Goal: Task Accomplishment & Management: Use online tool/utility

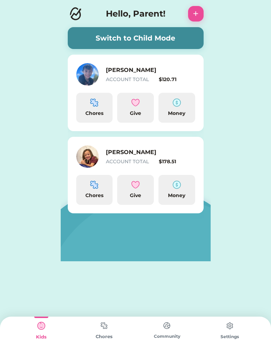
click at [178, 194] on div "Money" at bounding box center [176, 195] width 31 height 7
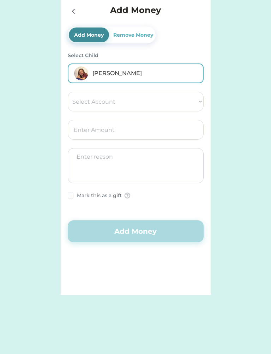
click at [125, 36] on div "Remove Money" at bounding box center [133, 34] width 43 height 7
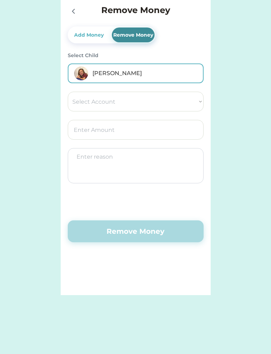
click at [79, 100] on select "Select Account Spend Give Save" at bounding box center [136, 102] width 136 height 20
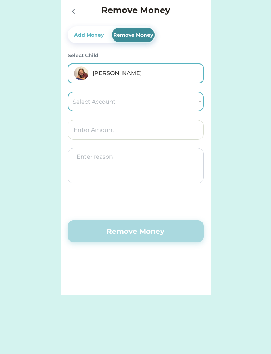
select select ""1348695171700984260__LOOKUP__1669834567678x521860363699879940""
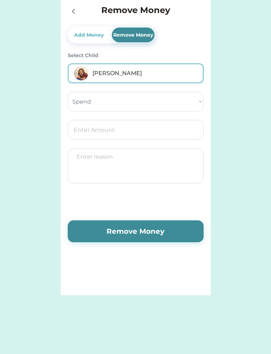
click at [75, 134] on input "input" at bounding box center [136, 130] width 136 height 20
type input "65.00"
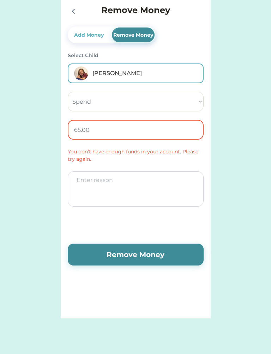
click at [186, 94] on select "Select Account Spend Give Save" at bounding box center [136, 102] width 136 height 20
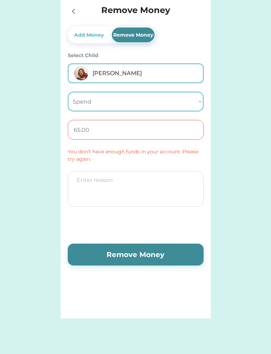
select select ""1348695171700984260__LOOKUP__1669834567678x914473811964592100""
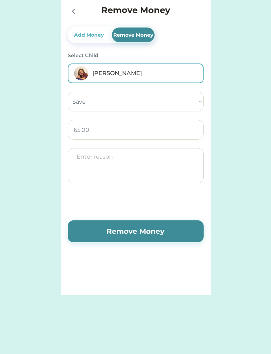
click at [143, 168] on textarea at bounding box center [136, 165] width 136 height 35
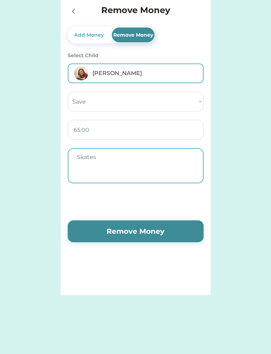
type textarea "Skates"
click at [146, 233] on button "Remove Money" at bounding box center [136, 231] width 136 height 22
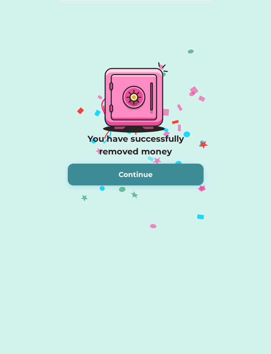
click at [147, 177] on button "Continue" at bounding box center [136, 175] width 136 height 22
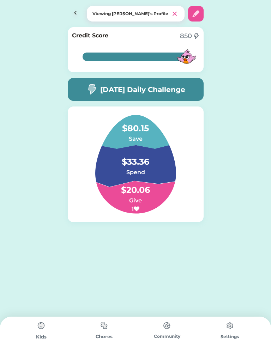
click at [42, 337] on div "Kids" at bounding box center [41, 337] width 63 height 7
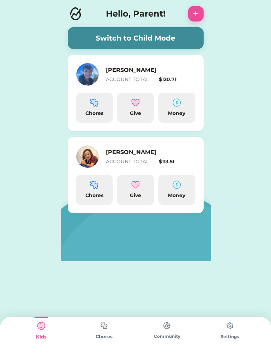
click at [95, 187] on img at bounding box center [94, 185] width 8 height 8
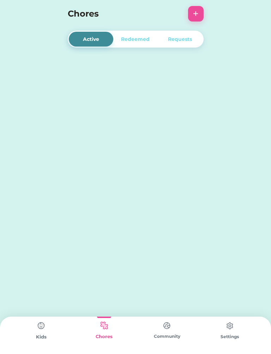
click at [145, 43] on div "Redeemed" at bounding box center [135, 39] width 29 height 7
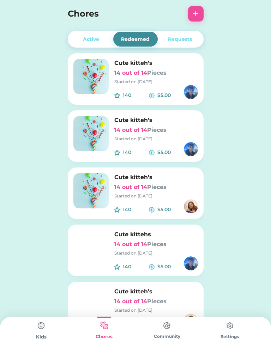
click at [98, 40] on div "Active" at bounding box center [91, 39] width 16 height 7
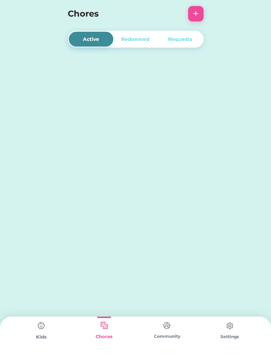
click at [44, 336] on div "Kids" at bounding box center [41, 337] width 63 height 7
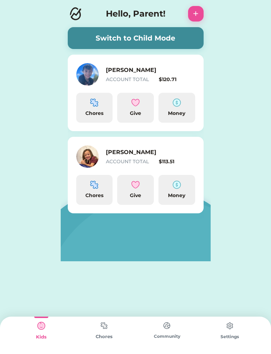
click at [141, 198] on div "Give" at bounding box center [135, 195] width 31 height 7
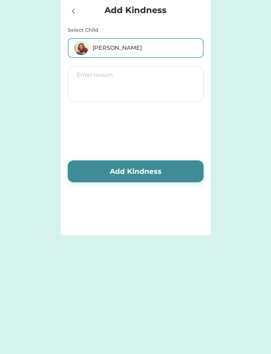
click at [83, 34] on div "Select Child [PERSON_NAME]" at bounding box center [136, 41] width 136 height 31
click at [74, 14] on icon at bounding box center [73, 11] width 8 height 8
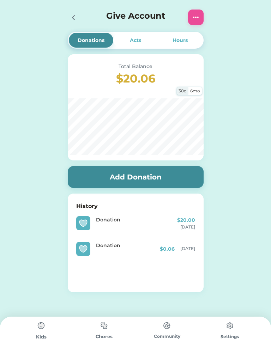
click at [44, 342] on div "Kids" at bounding box center [41, 335] width 63 height 37
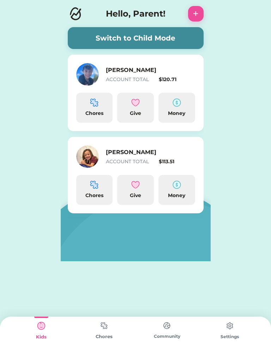
click at [91, 194] on div "Chores" at bounding box center [94, 195] width 31 height 7
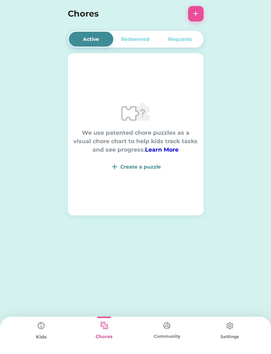
click at [150, 163] on div "Create a puzzle" at bounding box center [135, 167] width 125 height 8
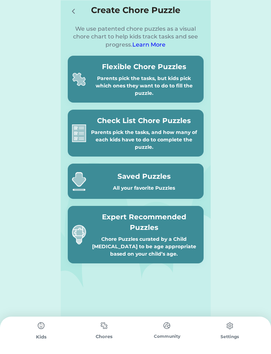
click at [78, 9] on div at bounding box center [75, 11] width 14 height 14
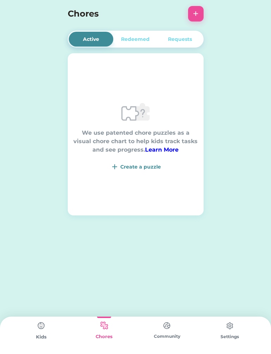
click at [113, 168] on img at bounding box center [114, 167] width 8 height 8
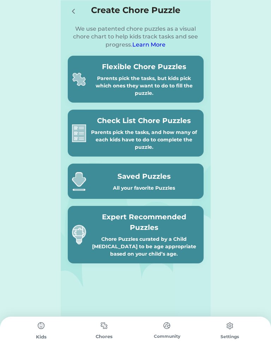
click at [181, 184] on div "All your favorite Puzzles" at bounding box center [144, 187] width 110 height 7
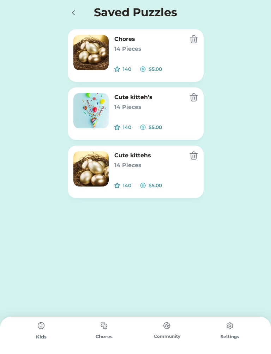
click at [137, 46] on h6 "14 Pieces" at bounding box center [148, 49] width 69 height 8
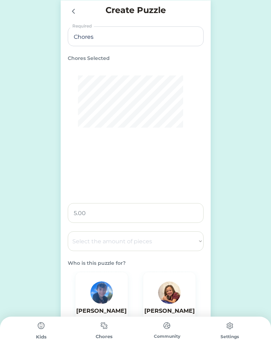
select select ""1348695171700984260__LOOKUP__1686212359594x969158557530520600""
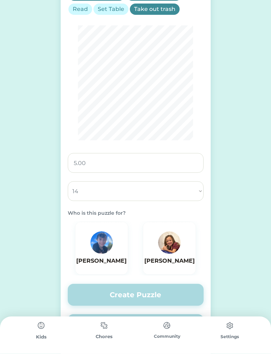
scroll to position [121, 0]
click at [209, 176] on div "Create Puzzle Required Chores Selected Brush Teeth Clean Room Dishes Help Paren…" at bounding box center [136, 133] width 150 height 509
click at [169, 245] on img at bounding box center [169, 242] width 23 height 23
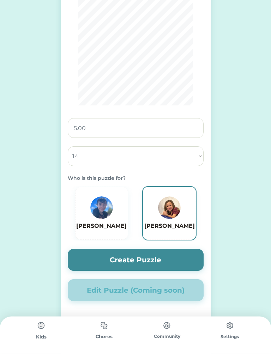
scroll to position [156, 0]
click at [177, 263] on button "Create Puzzle" at bounding box center [136, 260] width 136 height 22
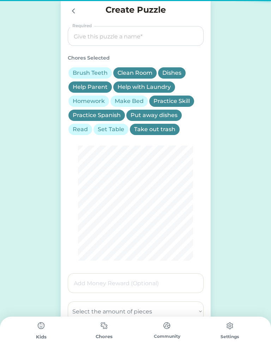
scroll to position [0, 0]
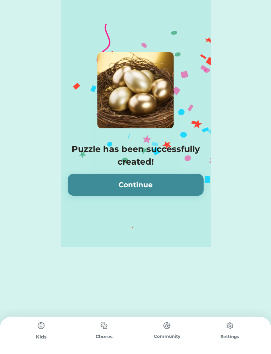
click at [182, 185] on button "Continue" at bounding box center [136, 185] width 136 height 22
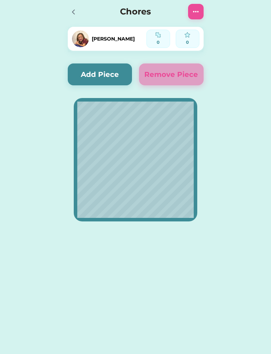
click at [242, 173] on div "Active Redeemed Requests Chores 0 out of 14 Pieces Started on [DATE] 140 $5.00 …" at bounding box center [135, 123] width 271 height 247
click at [116, 75] on button "Add Piece" at bounding box center [100, 74] width 65 height 22
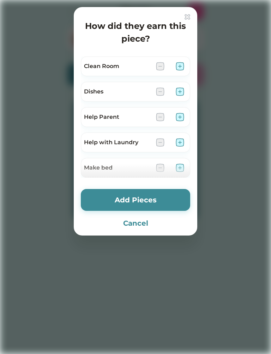
click at [181, 67] on img at bounding box center [180, 66] width 8 height 8
click at [180, 89] on img at bounding box center [180, 91] width 8 height 8
click at [182, 115] on img at bounding box center [180, 117] width 8 height 8
click at [180, 142] on img at bounding box center [180, 142] width 8 height 8
click at [181, 170] on div at bounding box center [135, 171] width 109 height 14
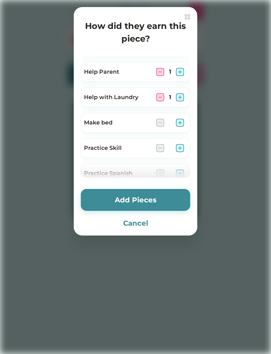
scroll to position [53, 0]
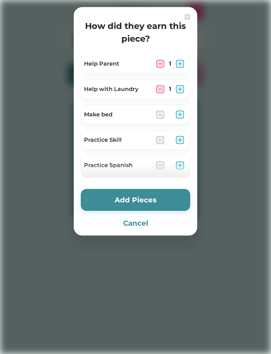
click at [179, 111] on img at bounding box center [180, 114] width 8 height 8
click at [182, 136] on img at bounding box center [180, 140] width 8 height 8
click at [180, 163] on img at bounding box center [180, 165] width 8 height 8
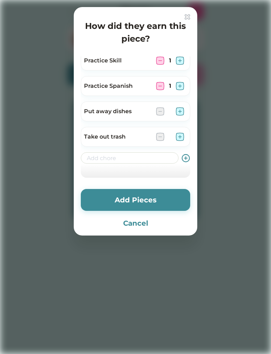
scroll to position [133, 0]
click at [179, 110] on img at bounding box center [180, 111] width 8 height 8
click at [180, 138] on img at bounding box center [180, 137] width 8 height 8
click at [180, 140] on img at bounding box center [180, 137] width 8 height 8
click at [178, 110] on img at bounding box center [180, 111] width 8 height 8
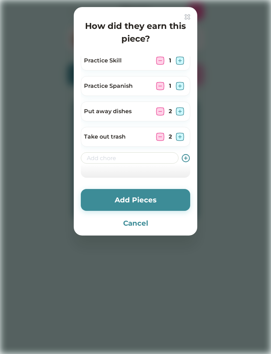
click at [179, 85] on img at bounding box center [180, 86] width 8 height 8
click at [177, 58] on img at bounding box center [180, 60] width 8 height 8
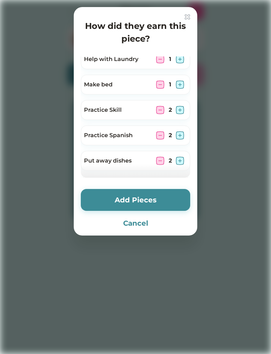
scroll to position [83, 0]
click at [181, 84] on img at bounding box center [180, 85] width 8 height 8
click at [181, 59] on img at bounding box center [180, 59] width 8 height 8
click at [170, 200] on button "Add Pieces" at bounding box center [135, 200] width 109 height 22
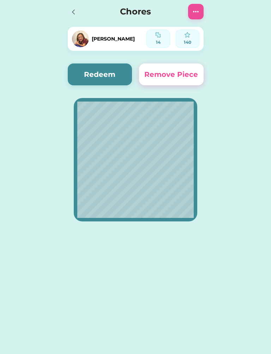
click at [111, 74] on button "Redeem" at bounding box center [100, 74] width 65 height 22
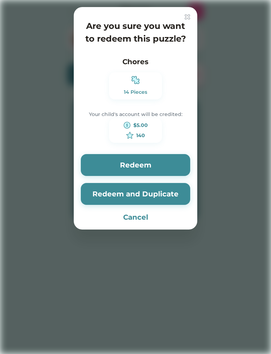
click at [172, 169] on button "Redeem" at bounding box center [135, 165] width 109 height 22
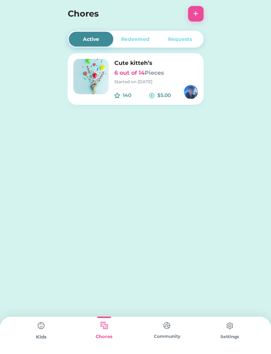
click at [46, 329] on img at bounding box center [41, 326] width 14 height 14
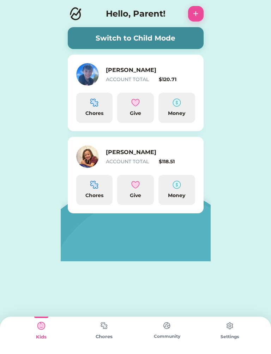
click at [95, 194] on div "Chores" at bounding box center [94, 195] width 31 height 7
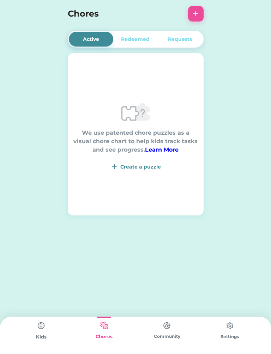
click at [117, 170] on img at bounding box center [114, 167] width 8 height 8
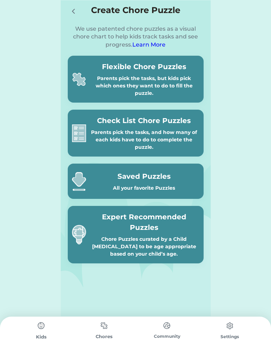
click at [144, 184] on div "All your favorite Puzzles" at bounding box center [144, 187] width 110 height 7
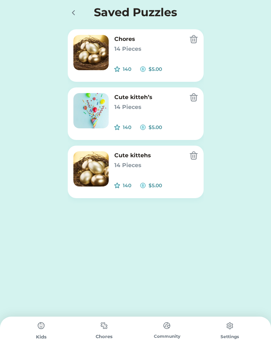
click at [98, 109] on img at bounding box center [90, 110] width 35 height 35
type input "Cute kitteh’s"
type input "5.00"
select select ""1348695171700984260__LOOKUP__1686212359594x969158557530520600""
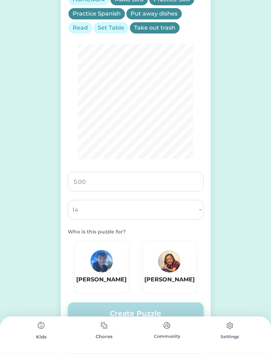
scroll to position [108, 0]
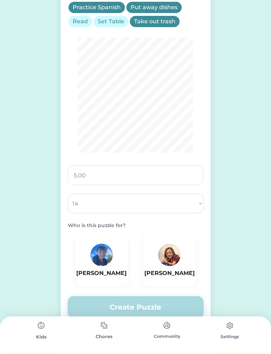
click at [178, 258] on img at bounding box center [169, 255] width 23 height 23
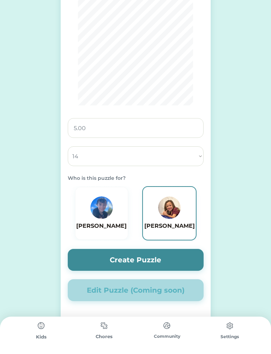
click at [186, 257] on button "Create Puzzle" at bounding box center [136, 260] width 136 height 22
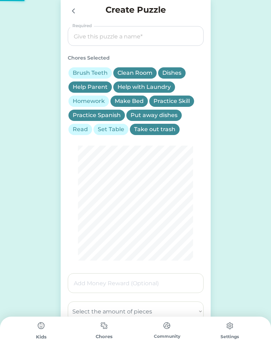
scroll to position [0, 0]
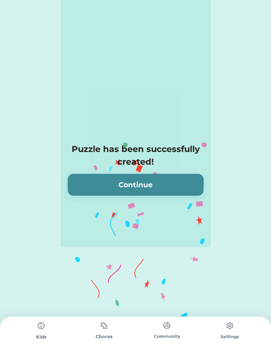
click at [178, 182] on button "Continue" at bounding box center [136, 185] width 136 height 22
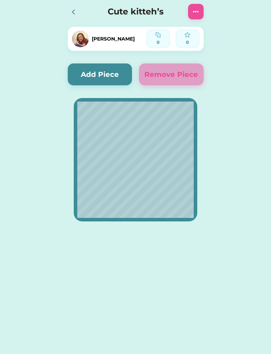
click at [115, 77] on button "Add Piece" at bounding box center [100, 74] width 65 height 22
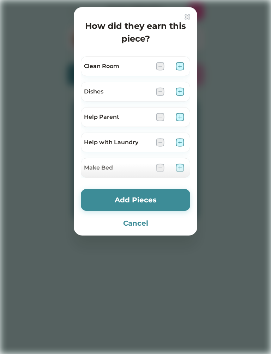
click at [178, 66] on img at bounding box center [180, 66] width 8 height 8
click at [181, 87] on img at bounding box center [180, 91] width 8 height 8
click at [178, 111] on div "Help Parent" at bounding box center [135, 117] width 109 height 20
click at [180, 117] on img at bounding box center [180, 117] width 8 height 8
click at [180, 140] on img at bounding box center [180, 142] width 8 height 8
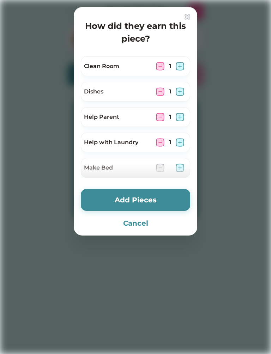
click at [181, 168] on div at bounding box center [135, 171] width 109 height 14
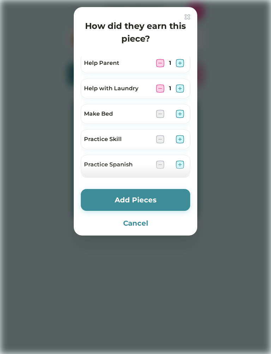
scroll to position [56, 0]
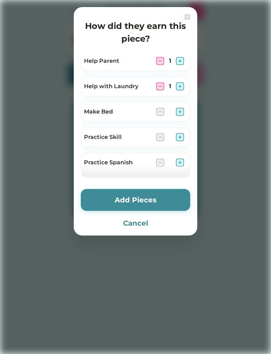
click at [176, 111] on img at bounding box center [180, 112] width 8 height 8
click at [183, 134] on img at bounding box center [180, 137] width 8 height 8
click at [181, 163] on img at bounding box center [180, 162] width 8 height 8
click at [180, 108] on img at bounding box center [180, 111] width 8 height 8
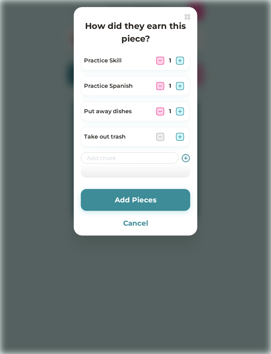
click at [178, 139] on img at bounding box center [180, 137] width 8 height 8
click at [182, 138] on img at bounding box center [180, 137] width 8 height 8
click at [178, 114] on img at bounding box center [180, 111] width 8 height 8
click at [179, 80] on div "Practice Spanish 1" at bounding box center [135, 86] width 109 height 20
click at [180, 62] on img at bounding box center [180, 60] width 8 height 8
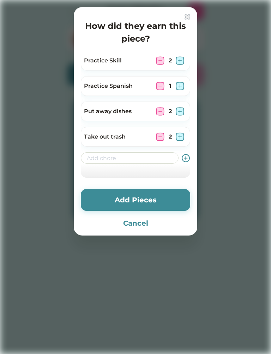
click at [178, 83] on img at bounding box center [180, 86] width 8 height 8
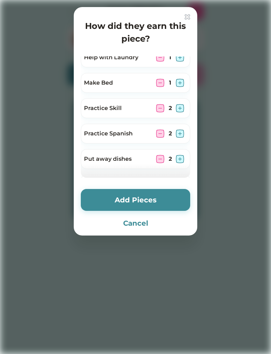
scroll to position [84, 0]
click at [178, 85] on img at bounding box center [180, 83] width 8 height 8
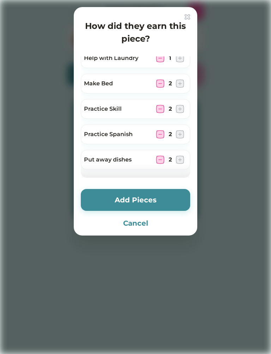
click at [161, 202] on button "Add Pieces" at bounding box center [135, 200] width 109 height 22
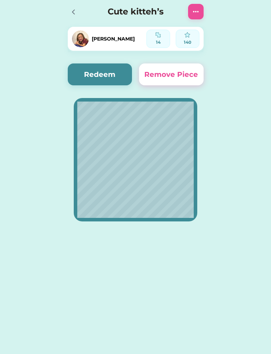
click at [110, 74] on button "Redeem" at bounding box center [100, 74] width 65 height 22
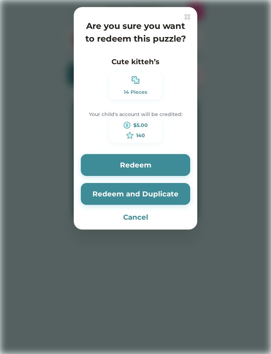
click at [160, 171] on button "Redeem" at bounding box center [135, 165] width 109 height 22
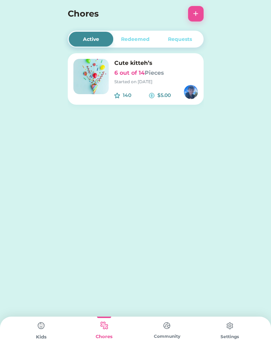
click at [37, 332] on img at bounding box center [41, 326] width 14 height 14
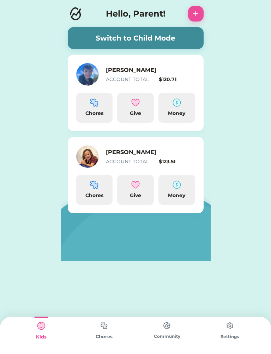
click at [83, 187] on div "Chores" at bounding box center [94, 190] width 37 height 30
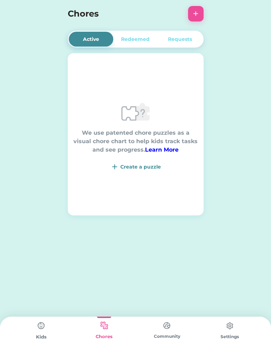
click at [125, 171] on div "Create a puzzle" at bounding box center [135, 167] width 125 height 8
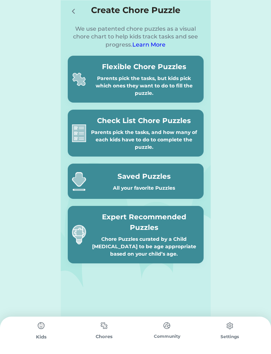
click at [130, 170] on div "Saved Puzzles All your favorite Puzzles" at bounding box center [136, 181] width 136 height 35
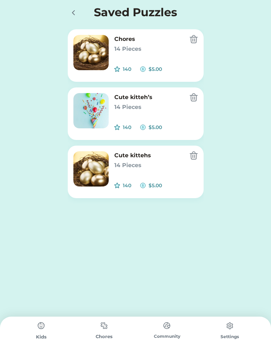
click at [99, 168] on img at bounding box center [90, 168] width 35 height 35
type input "Cute kittehs"
type input "5.00"
select select ""1348695171700984260__LOOKUP__1686212359594x969158557530520600""
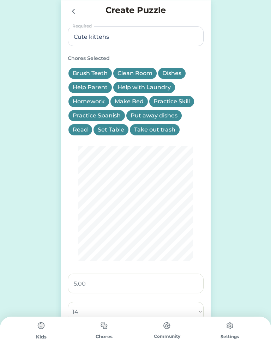
click at [146, 351] on div "Community" at bounding box center [166, 335] width 63 height 37
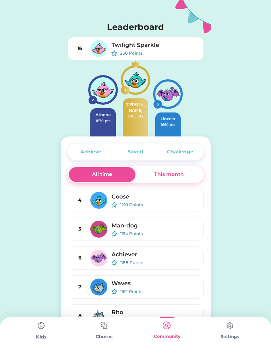
click at [104, 332] on img at bounding box center [104, 326] width 14 height 14
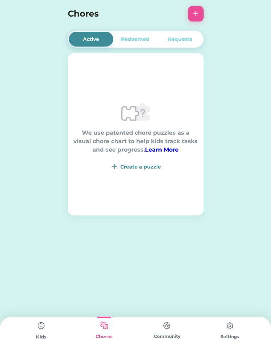
click at [117, 167] on img at bounding box center [114, 167] width 8 height 8
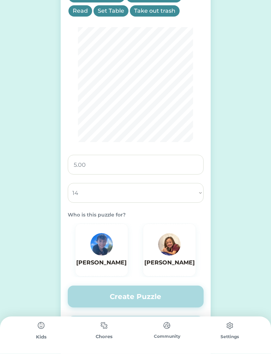
scroll to position [138, 0]
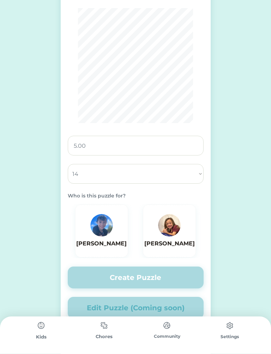
click at [182, 219] on div "[PERSON_NAME]" at bounding box center [169, 231] width 50 height 34
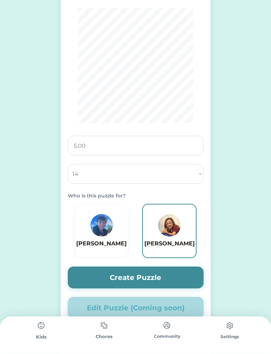
click at [170, 280] on button "Create Puzzle" at bounding box center [136, 278] width 136 height 22
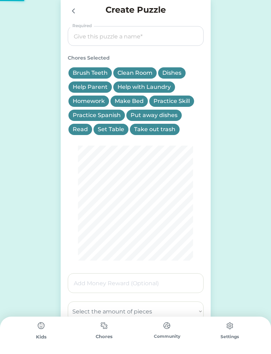
scroll to position [0, 0]
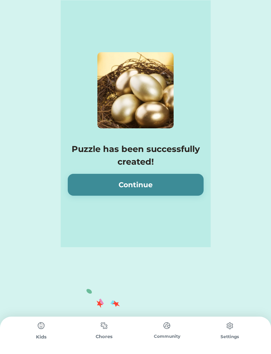
click at [90, 179] on button "Continue" at bounding box center [136, 185] width 136 height 22
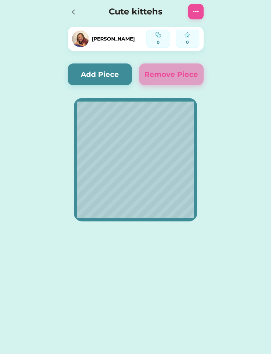
click at [87, 13] on div "Cute kittehs" at bounding box center [136, 11] width 150 height 23
click at [72, 13] on icon at bounding box center [73, 12] width 8 height 8
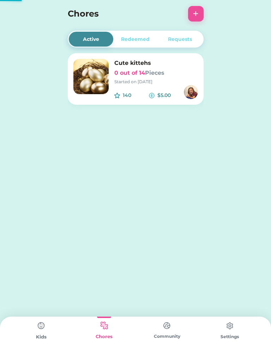
click at [74, 10] on h4 "Chores" at bounding box center [126, 13] width 117 height 13
click at [38, 333] on img at bounding box center [41, 326] width 14 height 14
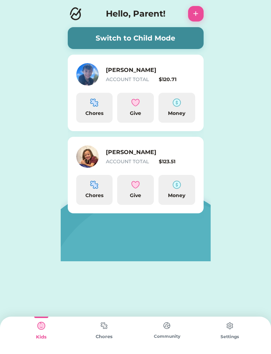
click at [91, 109] on div "Chores" at bounding box center [94, 108] width 37 height 30
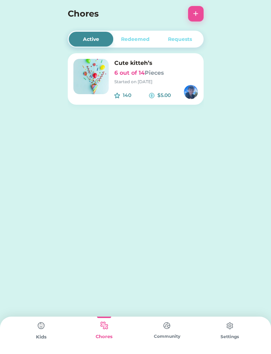
click at [73, 79] on img at bounding box center [90, 76] width 35 height 35
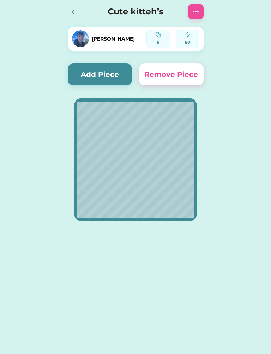
click at [91, 69] on button "Add Piece" at bounding box center [100, 74] width 65 height 22
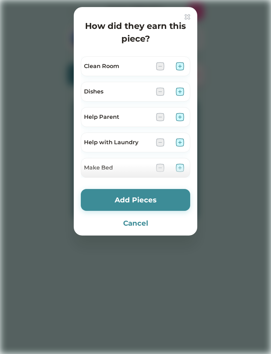
click at [184, 64] on img at bounding box center [180, 66] width 8 height 8
click at [181, 91] on img at bounding box center [180, 91] width 8 height 8
click at [177, 121] on img at bounding box center [180, 117] width 8 height 8
click at [181, 140] on img at bounding box center [180, 142] width 8 height 8
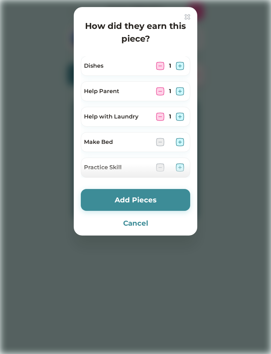
scroll to position [28, 0]
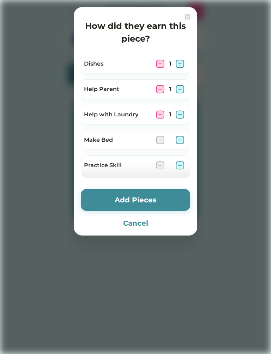
click at [184, 135] on div "Make Bed" at bounding box center [135, 140] width 109 height 20
click at [180, 137] on img at bounding box center [180, 140] width 8 height 8
click at [182, 163] on img at bounding box center [180, 165] width 8 height 8
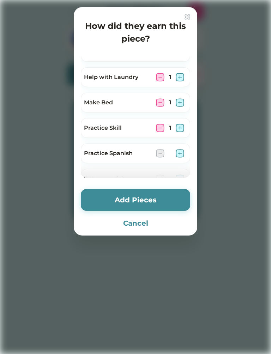
scroll to position [68, 0]
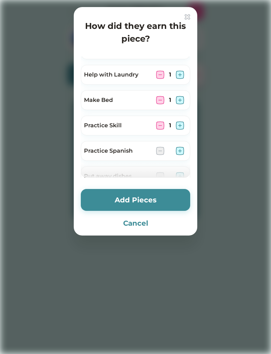
click at [181, 150] on img at bounding box center [180, 151] width 8 height 8
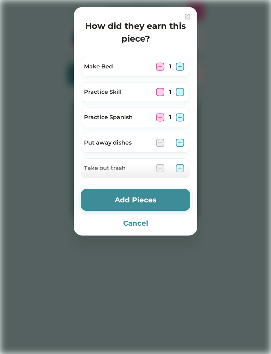
scroll to position [115, 0]
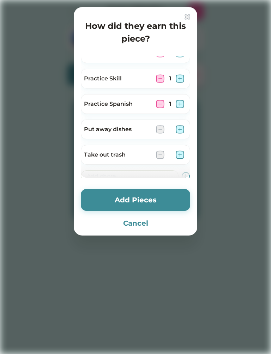
click at [179, 129] on img at bounding box center [180, 129] width 8 height 8
click at [181, 155] on img at bounding box center [180, 155] width 8 height 8
click at [127, 195] on button "Add Pieces" at bounding box center [135, 200] width 109 height 22
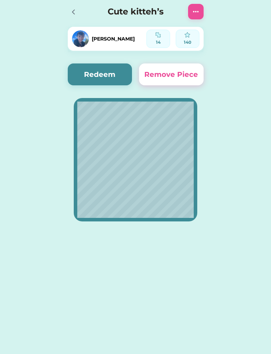
click at [91, 73] on button "Redeem" at bounding box center [100, 74] width 65 height 22
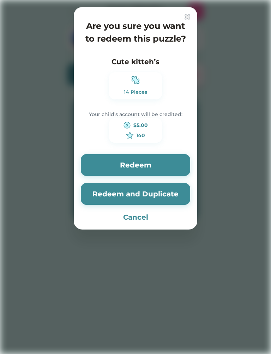
click at [105, 158] on button "Redeem" at bounding box center [135, 165] width 109 height 22
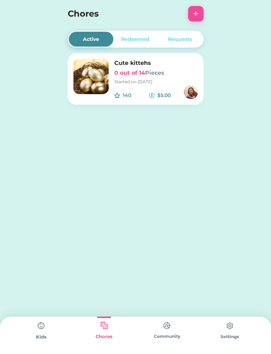
click at [198, 11] on button "+" at bounding box center [196, 14] width 16 height 16
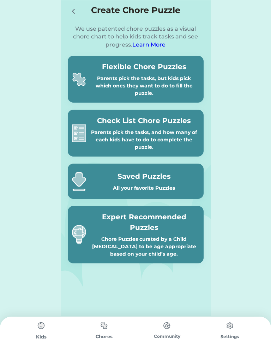
click at [97, 184] on div "All your favorite Puzzles" at bounding box center [144, 187] width 110 height 7
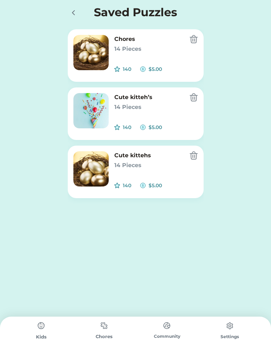
click at [97, 164] on img at bounding box center [90, 168] width 35 height 35
type input "Cute kittehs"
type input "5.00"
select select ""1348695171700984260__LOOKUP__1686212359594x969158557530520600""
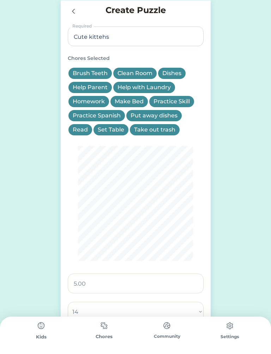
click at [108, 115] on div "Practice Spanish" at bounding box center [97, 115] width 48 height 8
click at [81, 128] on div "Read" at bounding box center [80, 130] width 15 height 8
click at [77, 128] on div "Read" at bounding box center [80, 130] width 15 height 8
click at [83, 125] on div "Read" at bounding box center [80, 129] width 24 height 11
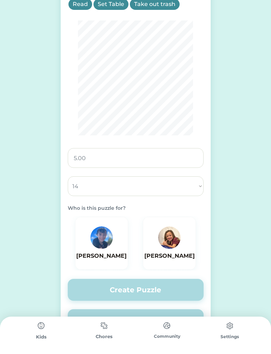
scroll to position [136, 0]
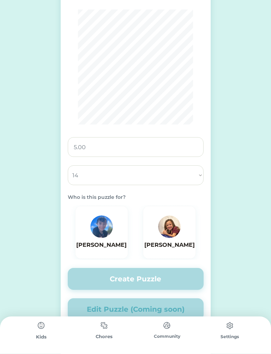
click at [101, 230] on img at bounding box center [101, 227] width 23 height 23
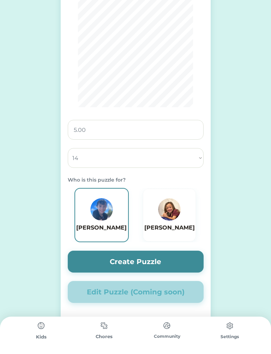
scroll to position [156, 0]
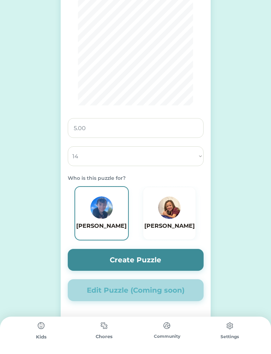
click at [107, 260] on button "Create Puzzle" at bounding box center [136, 260] width 136 height 22
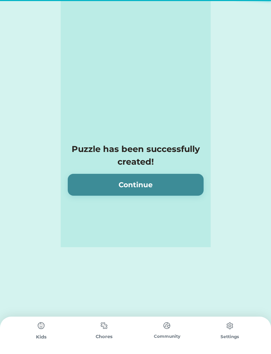
scroll to position [0, 0]
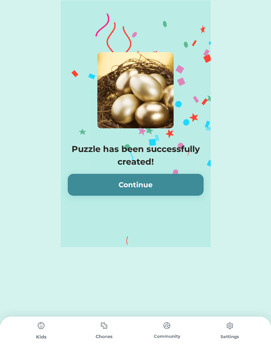
click at [115, 178] on button "Continue" at bounding box center [136, 185] width 136 height 22
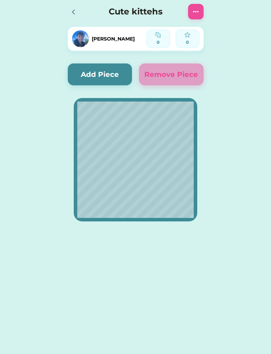
click at [97, 72] on button "Add Piece" at bounding box center [100, 74] width 65 height 22
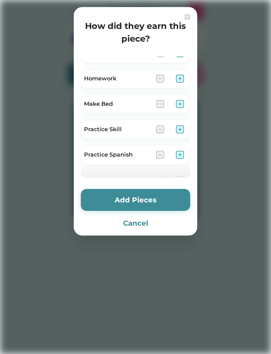
click at [130, 221] on button "Cancel" at bounding box center [135, 223] width 109 height 11
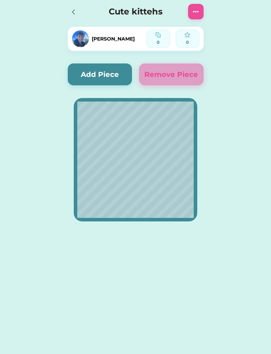
click at [75, 12] on icon at bounding box center [73, 12] width 8 height 8
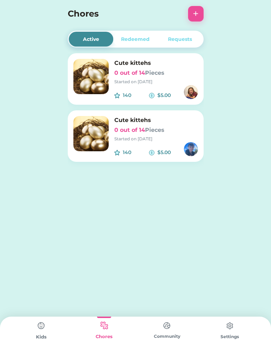
click at [114, 136] on div "Started on [DATE]" at bounding box center [156, 139] width 84 height 6
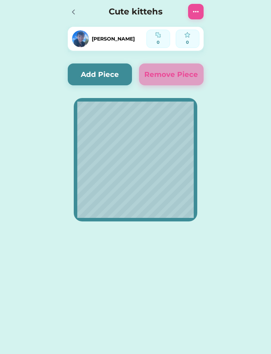
click at [91, 74] on button "Add Piece" at bounding box center [100, 74] width 65 height 22
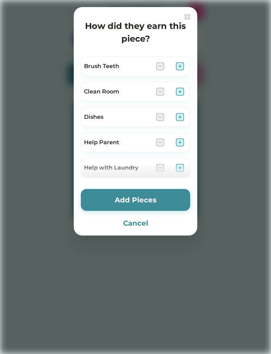
click at [179, 63] on img at bounding box center [180, 66] width 8 height 8
click at [177, 90] on img at bounding box center [180, 91] width 8 height 8
click at [180, 113] on img at bounding box center [180, 117] width 8 height 8
click at [180, 141] on img at bounding box center [180, 142] width 8 height 8
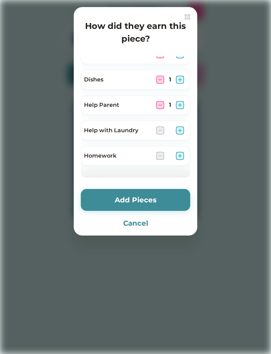
scroll to position [38, 0]
click at [180, 130] on img at bounding box center [180, 130] width 8 height 8
click at [178, 153] on img at bounding box center [180, 155] width 8 height 8
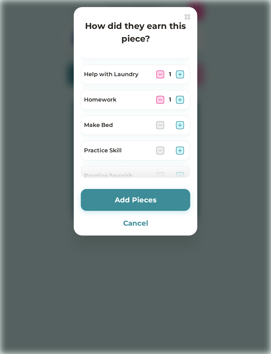
scroll to position [93, 0]
click at [183, 123] on img at bounding box center [180, 126] width 8 height 8
click at [179, 152] on img at bounding box center [180, 151] width 8 height 8
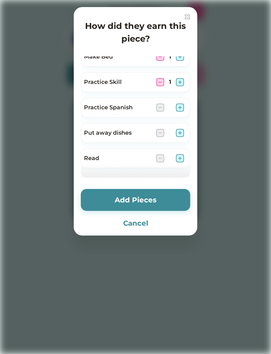
scroll to position [162, 0]
click at [182, 106] on img at bounding box center [180, 107] width 8 height 8
click at [180, 135] on img at bounding box center [180, 132] width 8 height 8
click at [181, 158] on img at bounding box center [180, 158] width 8 height 8
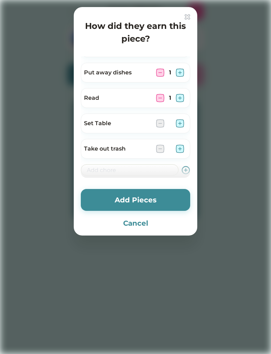
scroll to position [225, 0]
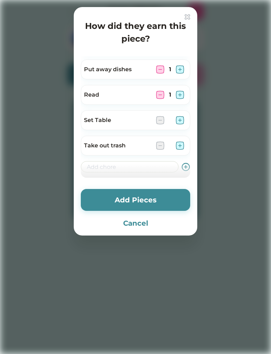
click at [180, 117] on img at bounding box center [180, 120] width 8 height 8
click at [180, 149] on img at bounding box center [180, 145] width 8 height 8
click at [183, 146] on img at bounding box center [180, 145] width 8 height 8
click at [180, 119] on img at bounding box center [180, 120] width 8 height 8
click at [137, 198] on button "Add Pieces" at bounding box center [135, 200] width 109 height 22
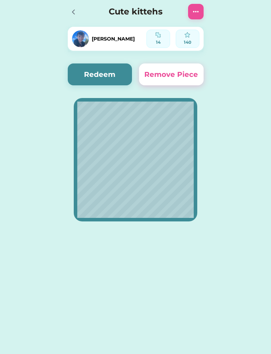
click at [90, 74] on button "Redeem" at bounding box center [100, 74] width 65 height 22
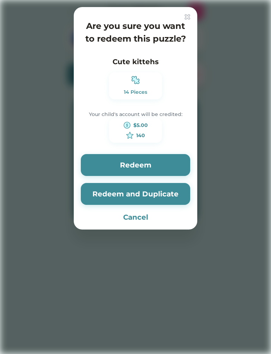
click at [118, 194] on button "Redeem and Duplicate" at bounding box center [135, 194] width 109 height 22
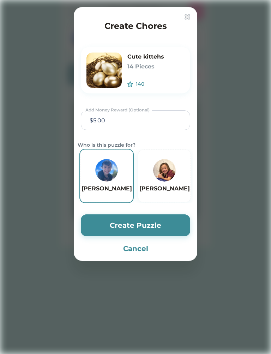
click at [107, 224] on button "Create Puzzle" at bounding box center [135, 225] width 109 height 22
